Goal: Information Seeking & Learning: Check status

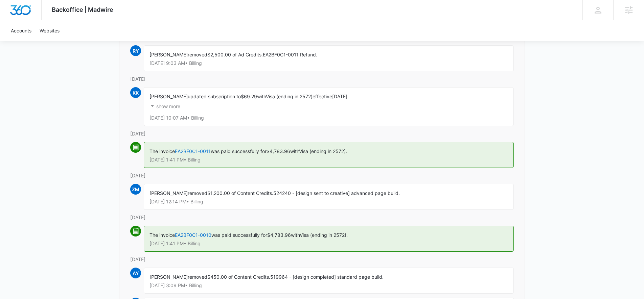
scroll to position [118, 0]
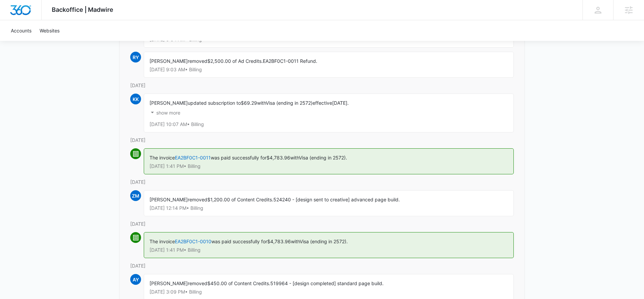
click at [163, 112] on p "show more" at bounding box center [168, 113] width 24 height 5
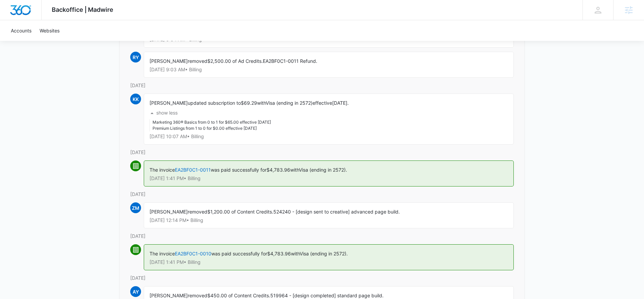
click at [200, 20] on div "Accounts Websites" at bounding box center [322, 30] width 630 height 21
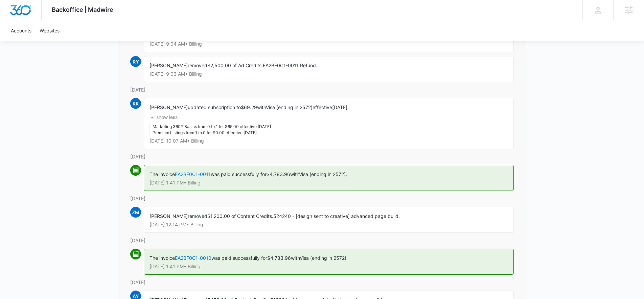
scroll to position [120, 0]
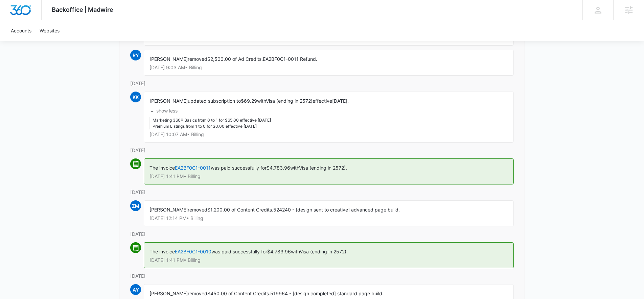
click at [87, 203] on div "Backoffice | Madwire Apps Settings ED Elizabeth Dutton elizabeth.dutton@madwire…" at bounding box center [322, 156] width 644 height 552
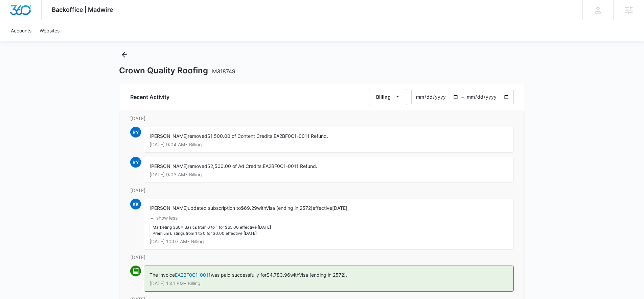
scroll to position [0, 0]
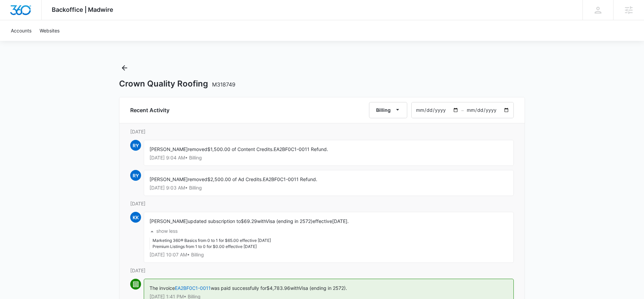
click at [454, 109] on input "2025-06-14" at bounding box center [436, 110] width 50 height 16
type input "2025-06-01"
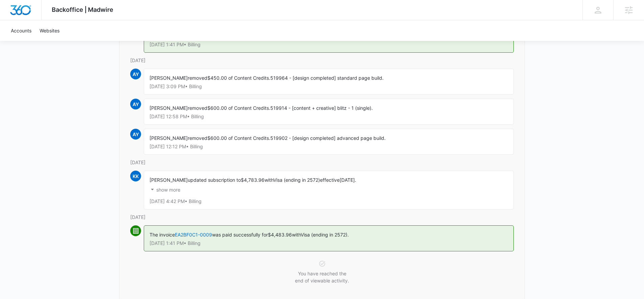
scroll to position [337, 0]
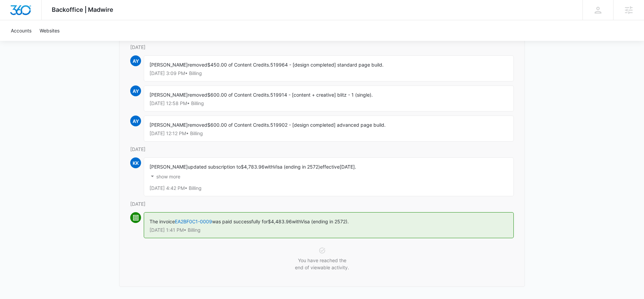
click at [176, 176] on p "show more" at bounding box center [168, 176] width 24 height 5
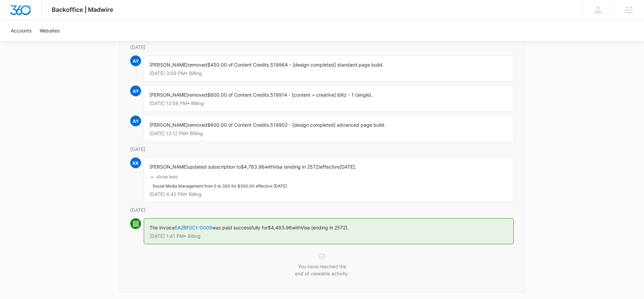
click at [163, 176] on p "show less" at bounding box center [166, 176] width 21 height 5
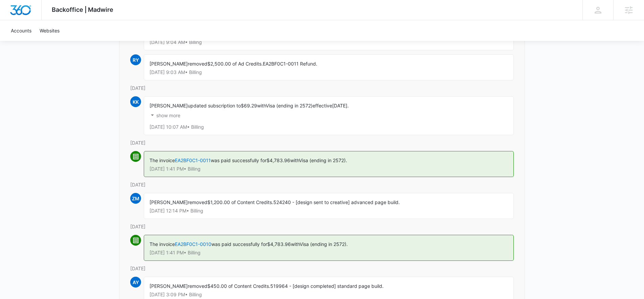
scroll to position [114, 0]
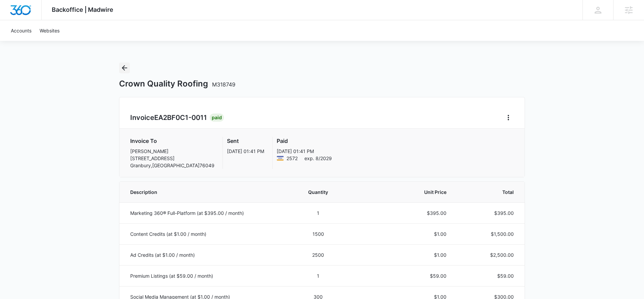
click at [126, 71] on icon "Back" at bounding box center [124, 68] width 8 height 8
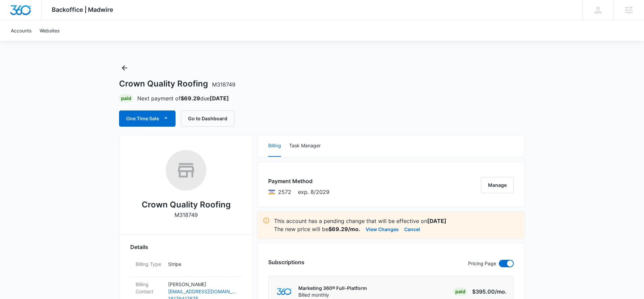
click at [333, 93] on div "Crown Quality Roofing M318749 Paid Next payment of $69.29 due [DATE] One Time S…" at bounding box center [322, 95] width 406 height 64
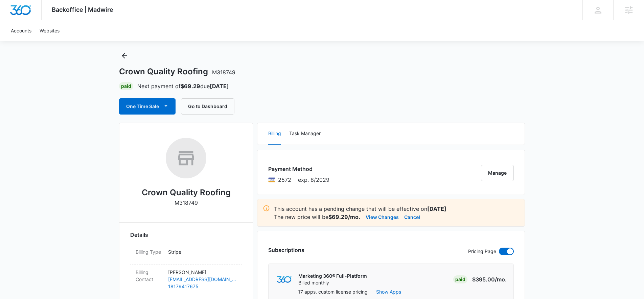
scroll to position [13, 0]
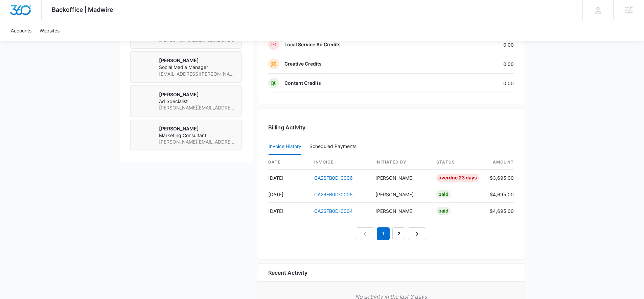
scroll to position [646, 0]
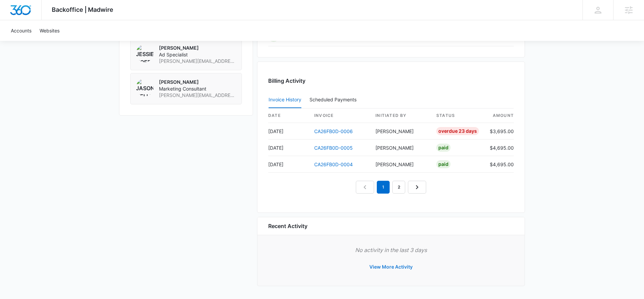
click at [384, 269] on button "View More Activity" at bounding box center [390, 267] width 57 height 16
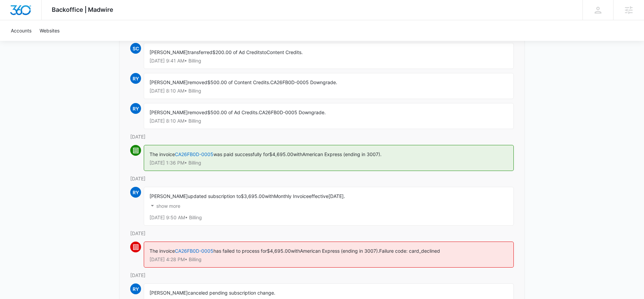
scroll to position [182, 0]
click at [171, 205] on p "show more" at bounding box center [168, 205] width 24 height 5
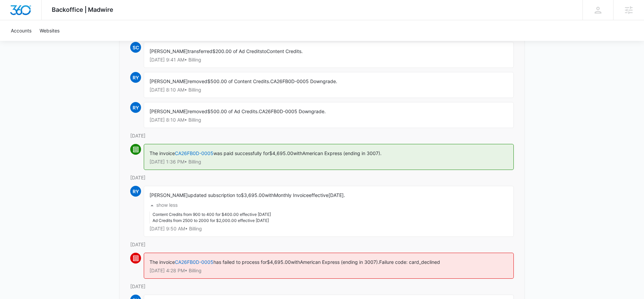
click at [171, 205] on p "show less" at bounding box center [166, 205] width 21 height 5
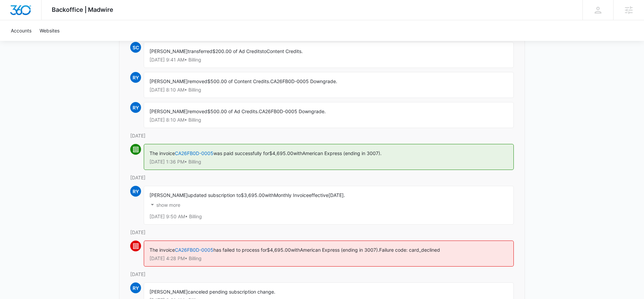
click at [170, 205] on p "show more" at bounding box center [168, 205] width 24 height 5
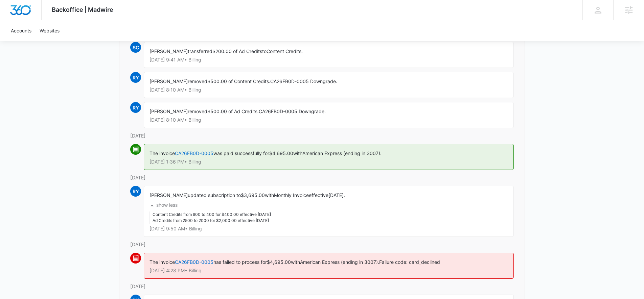
click at [170, 205] on p "show less" at bounding box center [166, 205] width 21 height 5
